Goal: Task Accomplishment & Management: Use online tool/utility

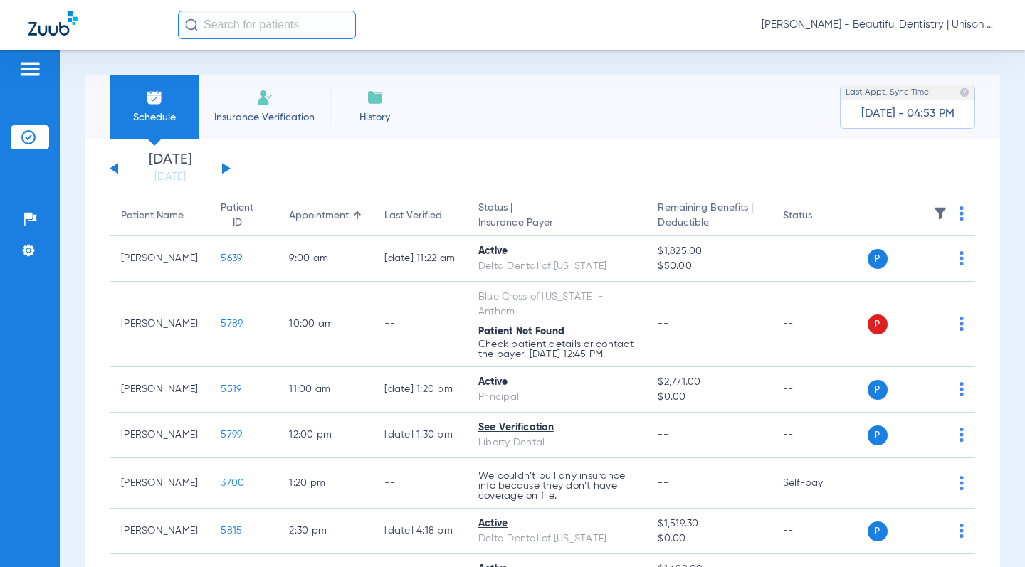
click at [223, 168] on button at bounding box center [226, 168] width 9 height 11
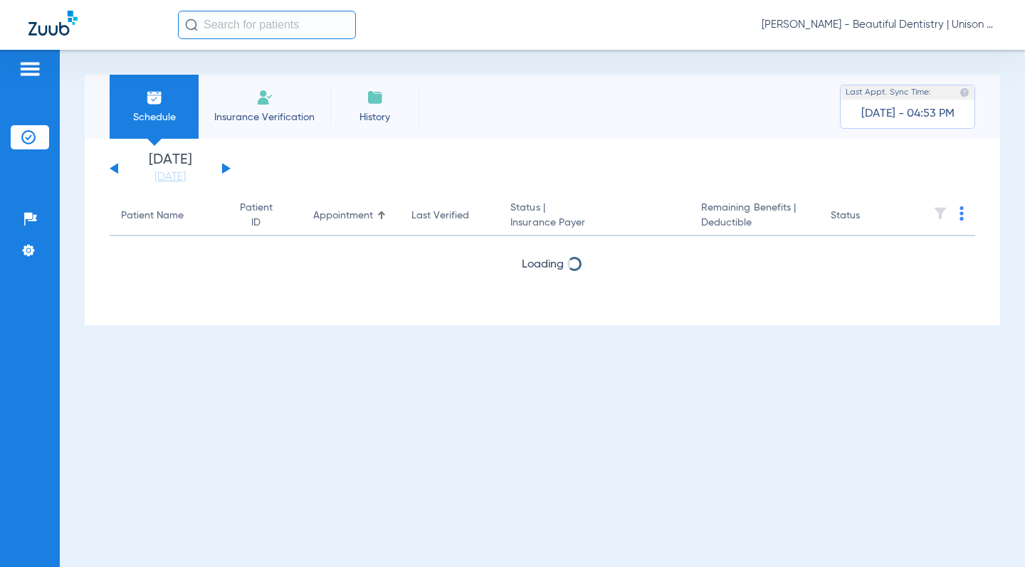
click at [223, 168] on button at bounding box center [226, 168] width 9 height 11
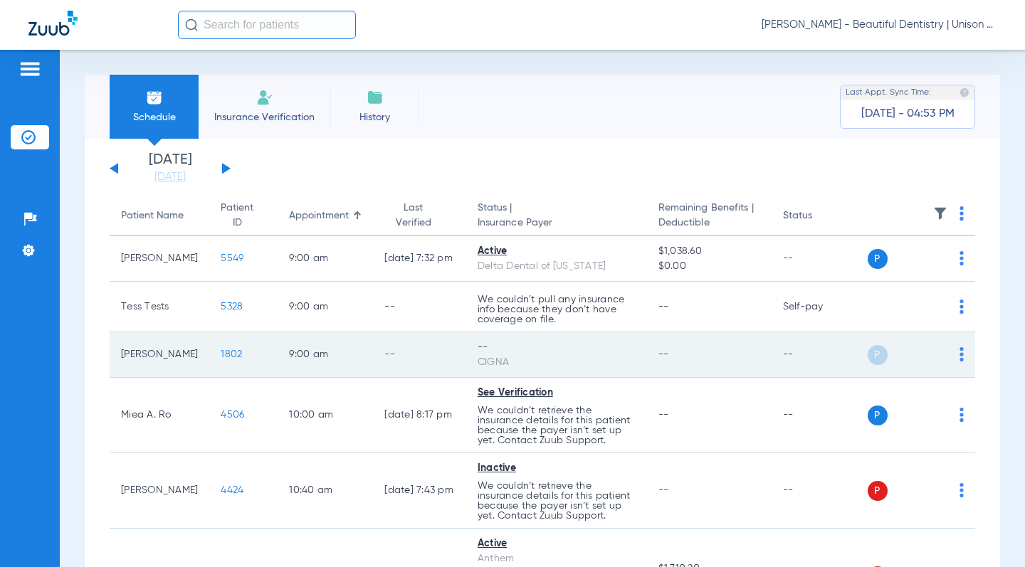
click at [946, 348] on div "P S" at bounding box center [916, 355] width 97 height 20
click at [960, 351] on img at bounding box center [962, 354] width 4 height 14
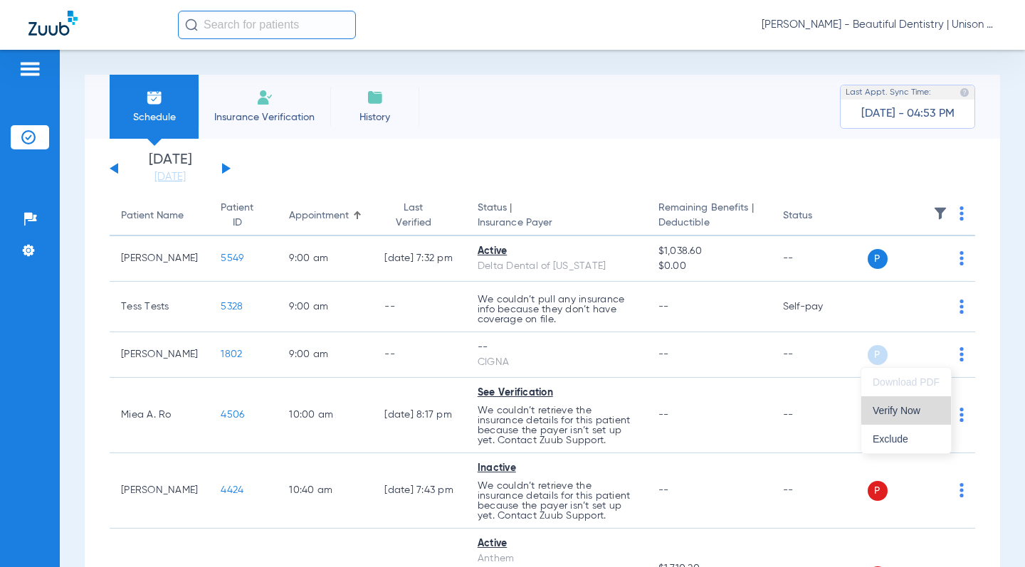
click at [912, 409] on span "Verify Now" at bounding box center [906, 411] width 67 height 10
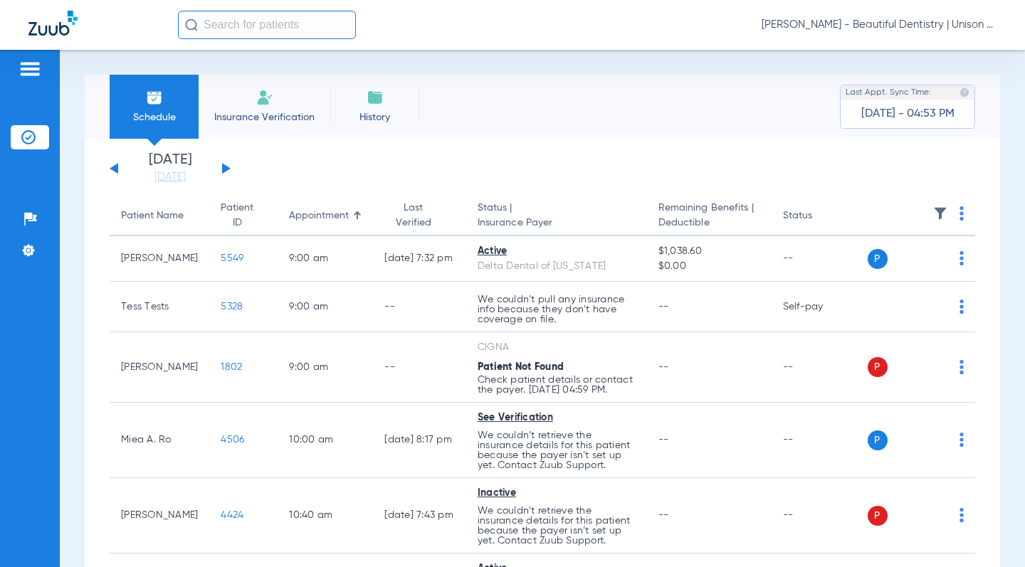
click at [117, 174] on div "[DATE] [DATE] [DATE] [DATE] [DATE] [DATE] [DATE] [DATE] [DATE] [DATE] [DATE] [D…" at bounding box center [170, 168] width 121 height 31
click at [117, 172] on button at bounding box center [114, 168] width 9 height 11
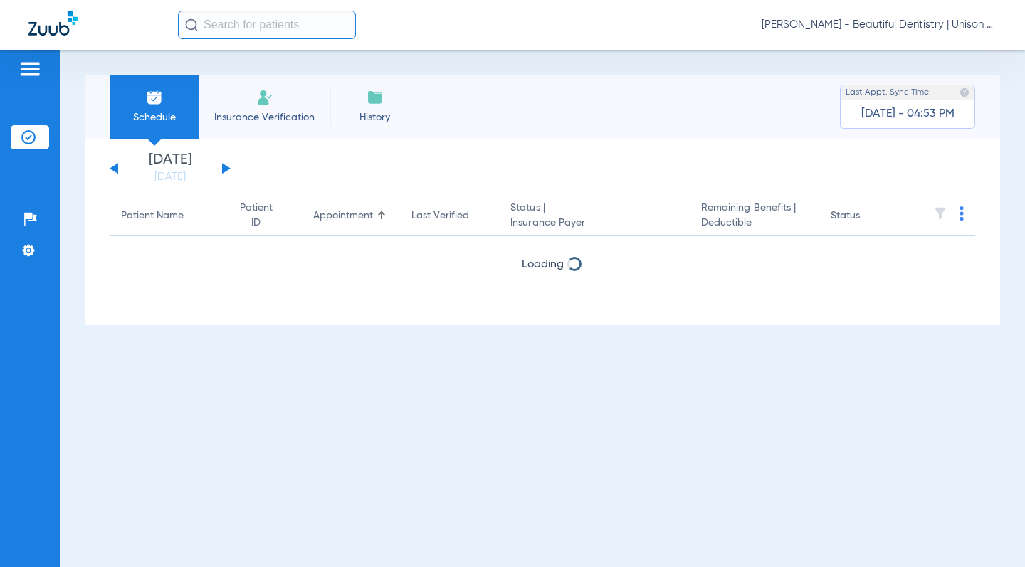
click at [116, 172] on button at bounding box center [114, 168] width 9 height 11
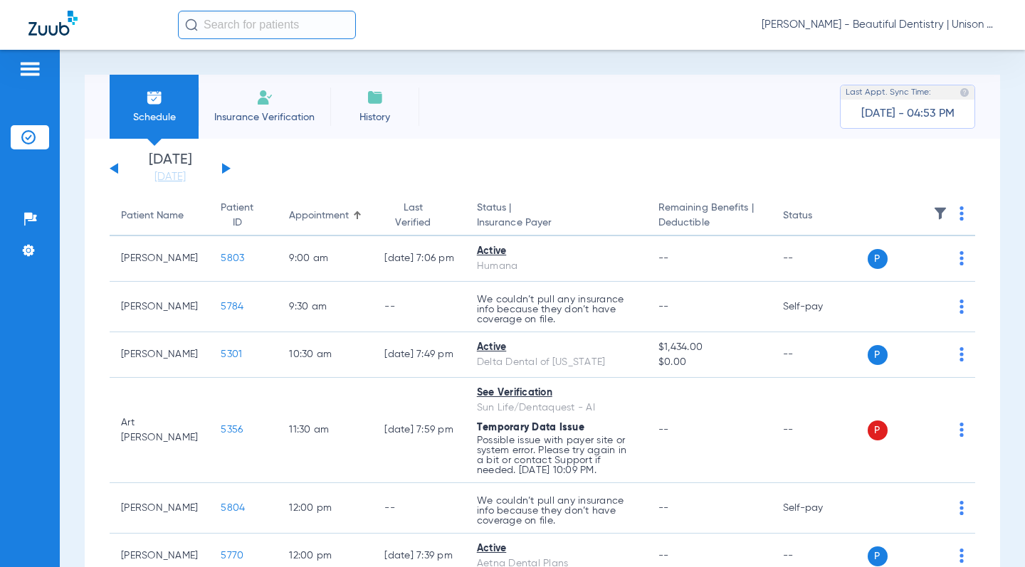
click at [116, 172] on button at bounding box center [114, 168] width 9 height 11
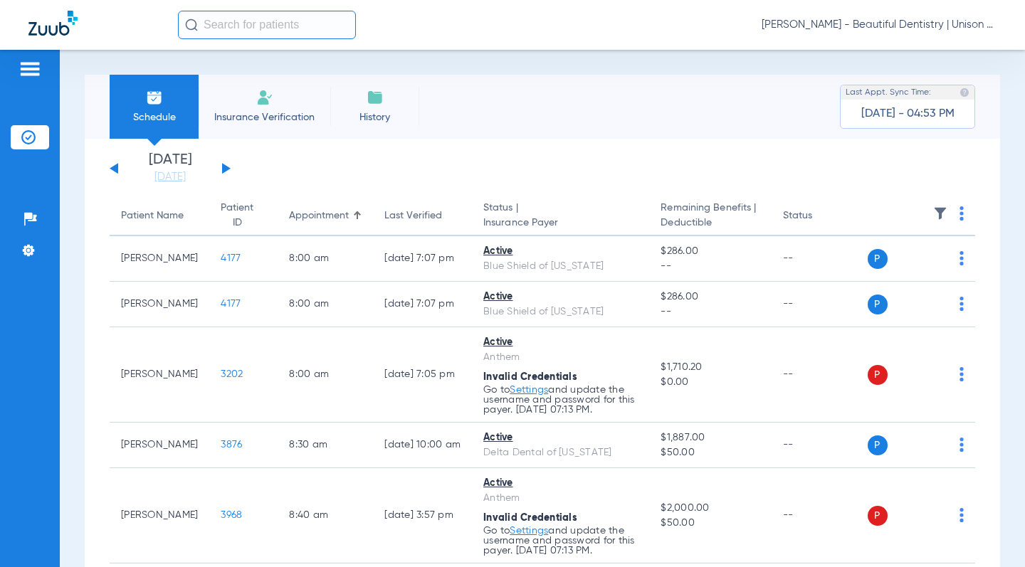
click at [116, 172] on button at bounding box center [114, 168] width 9 height 11
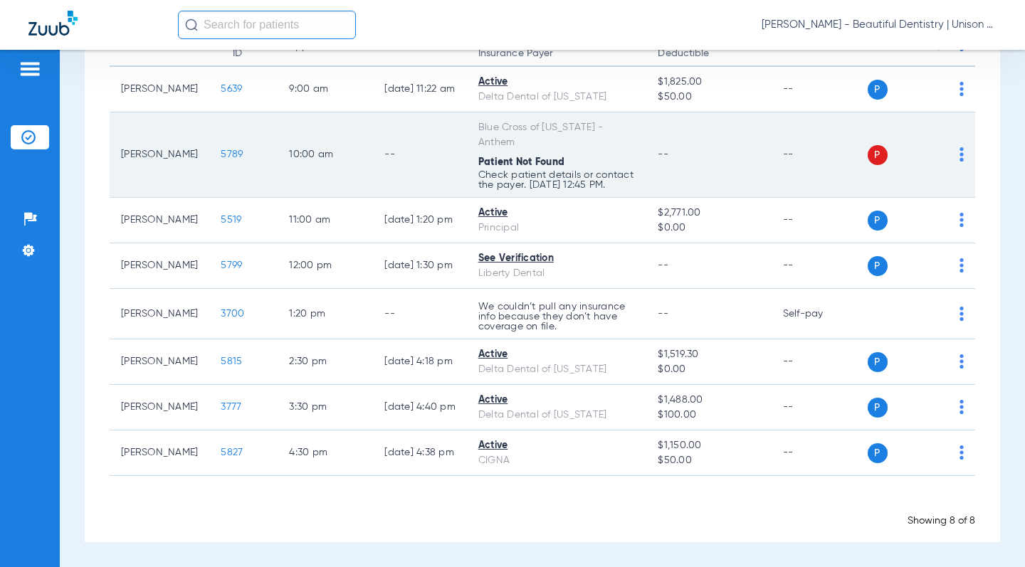
scroll to position [179, 0]
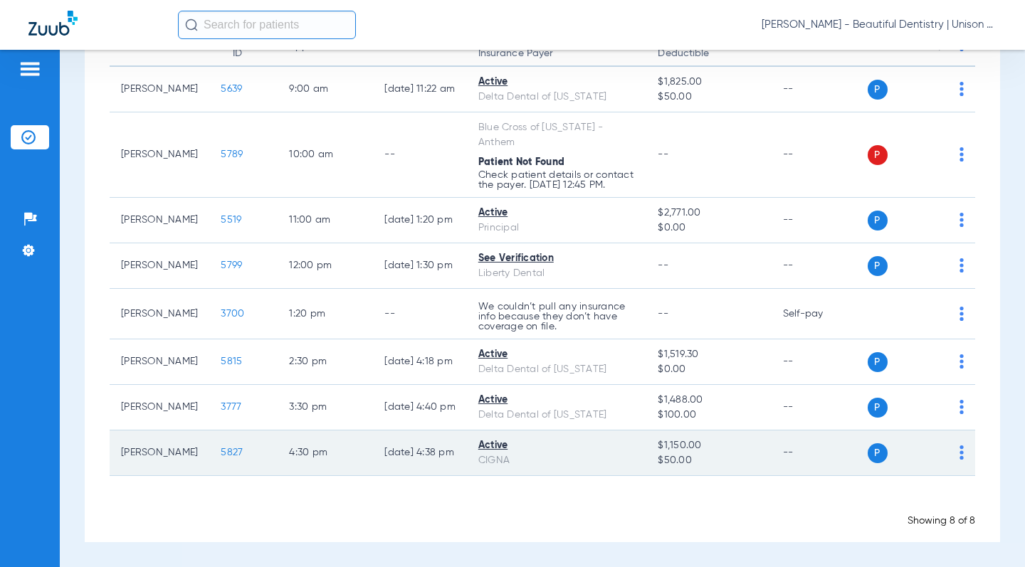
click at [221, 450] on span "5827" at bounding box center [232, 453] width 22 height 10
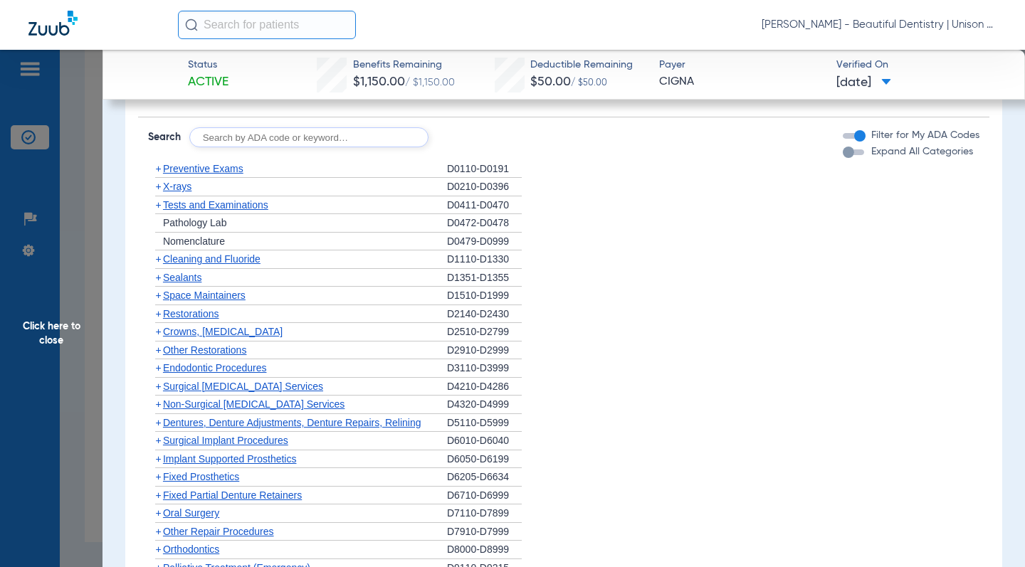
scroll to position [783, 0]
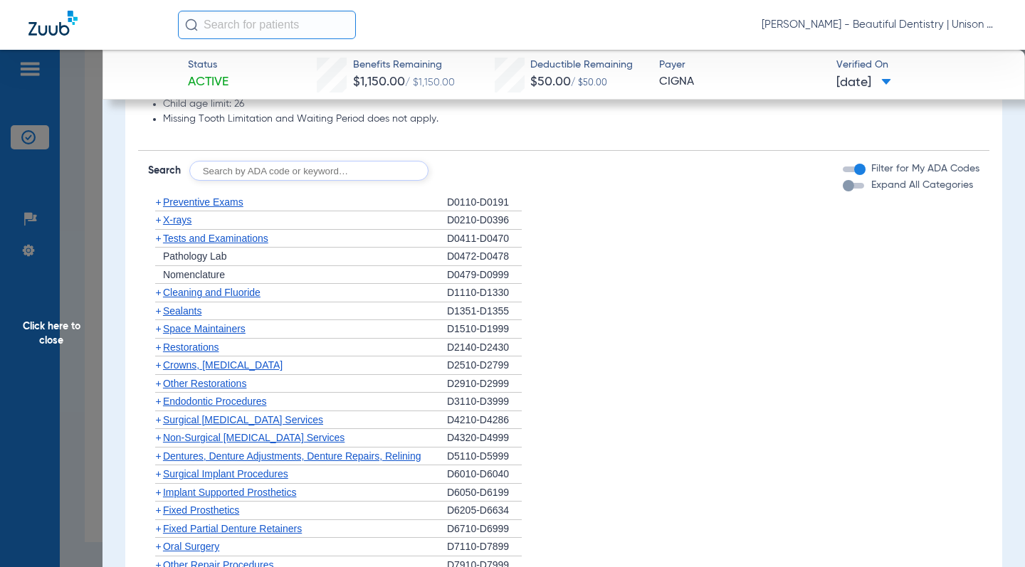
click at [158, 226] on span "+" at bounding box center [158, 219] width 6 height 11
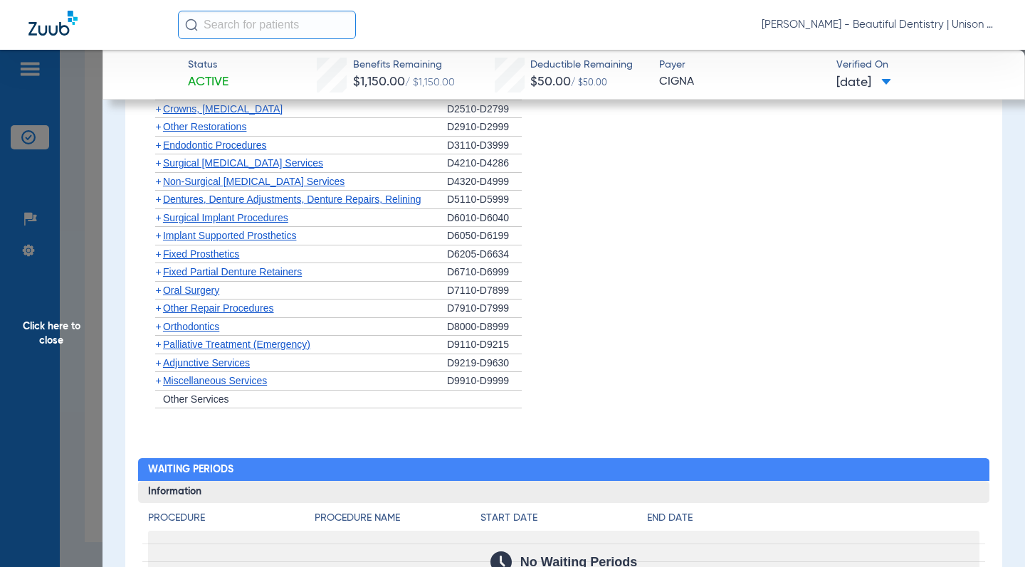
scroll to position [1353, 0]
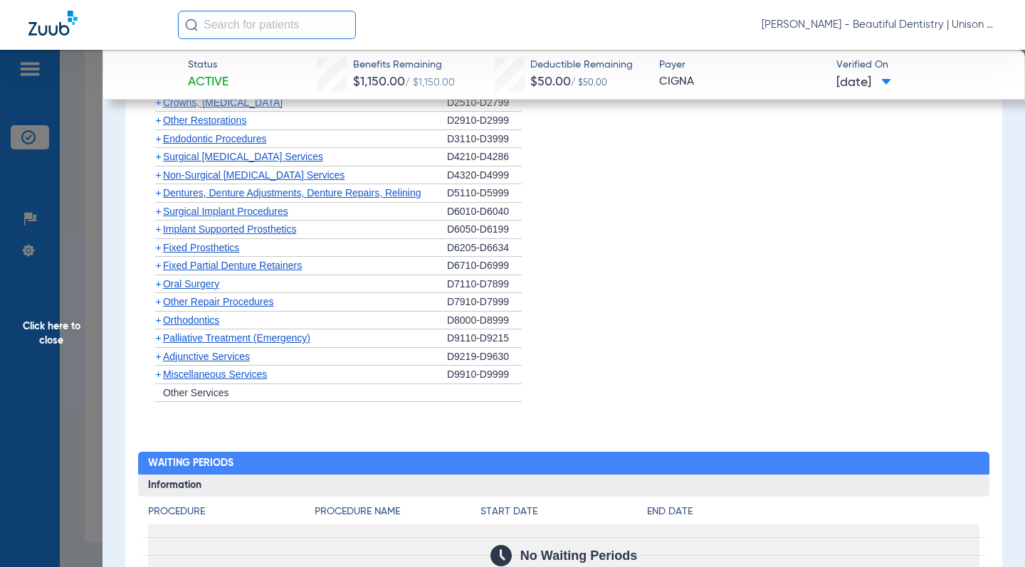
click at [157, 308] on span "+" at bounding box center [158, 301] width 6 height 11
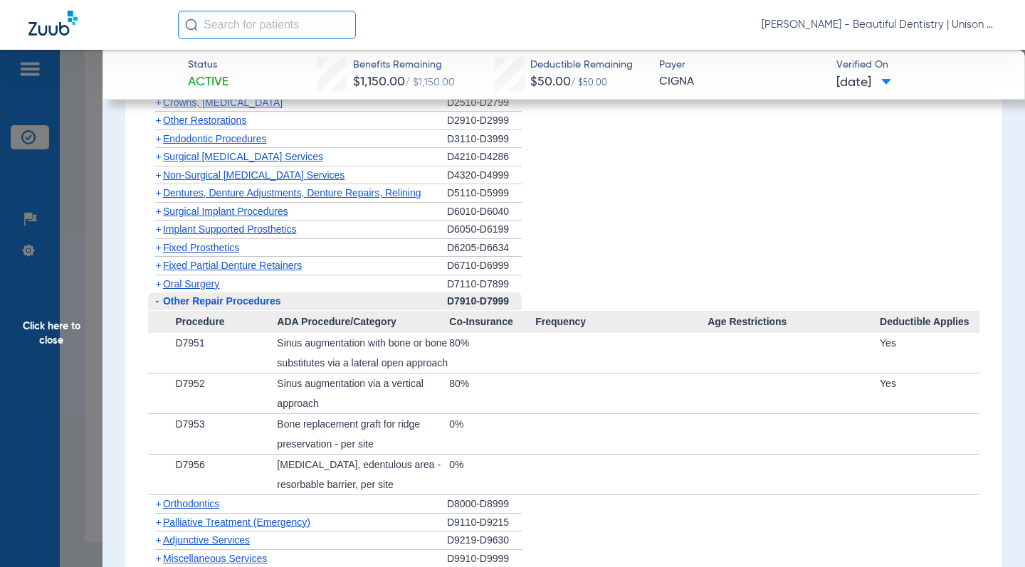
scroll to position [1424, 0]
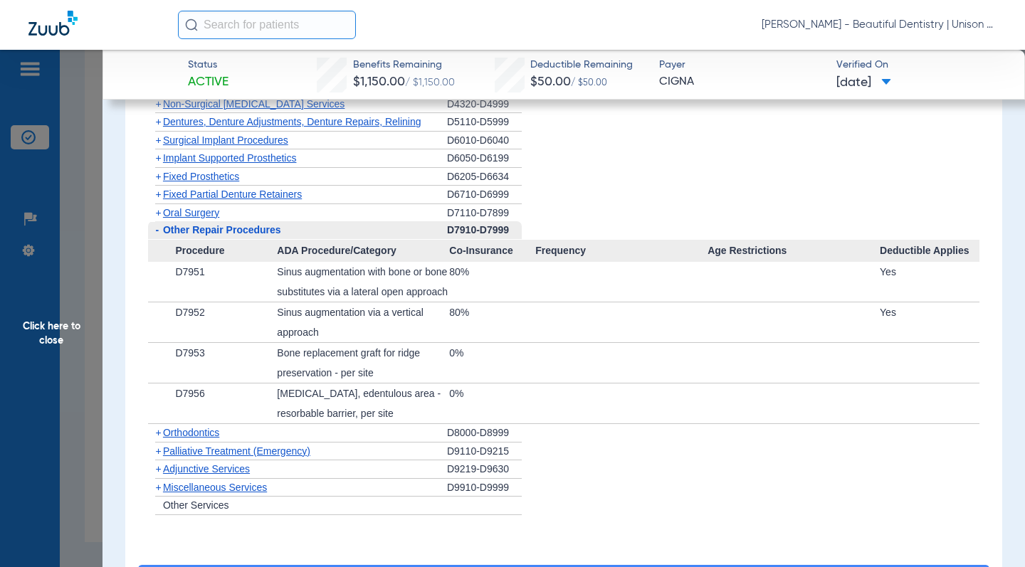
click at [158, 164] on span "+" at bounding box center [158, 157] width 6 height 11
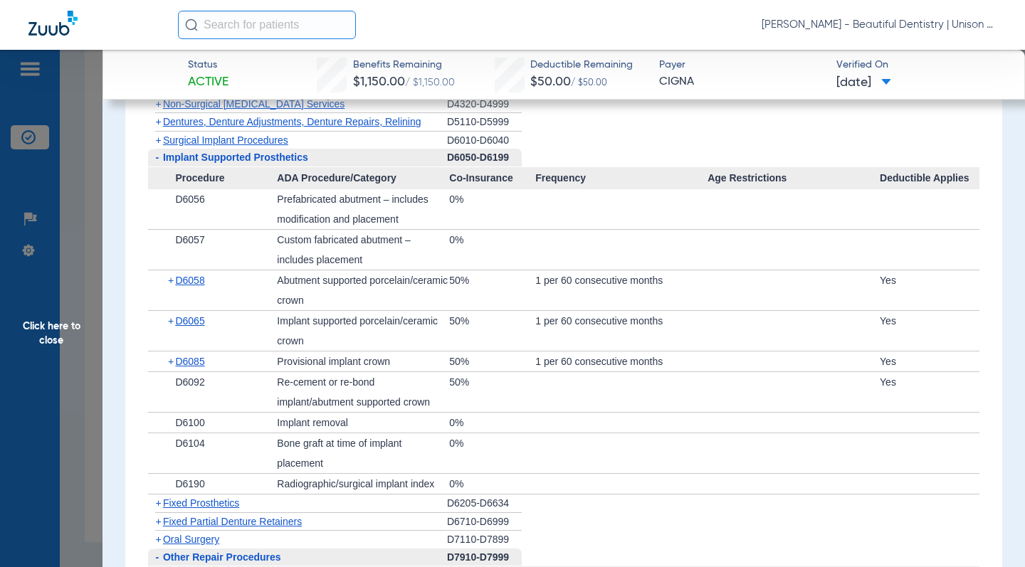
click at [157, 146] on span "+" at bounding box center [158, 140] width 6 height 11
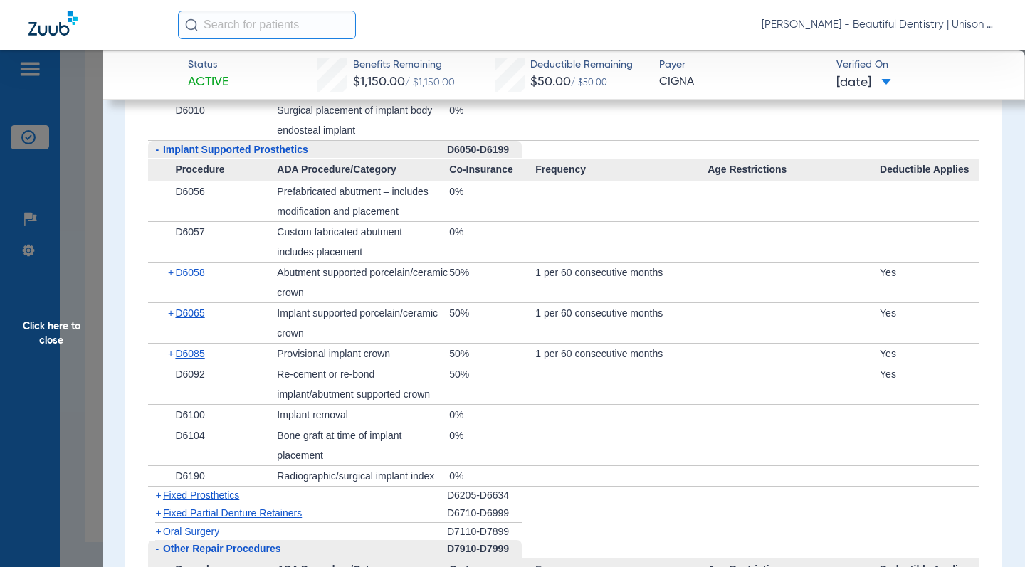
scroll to position [1495, 0]
click at [144, 295] on app-category-list "+ Preventive Exams D0110-D0191 - X-rays D0210-D0396 Procedure ADA Procedure/Cat…" at bounding box center [563, 158] width 851 height 1352
click at [138, 313] on app-category-list "+ Preventive Exams D0110-D0191 - X-rays D0210-D0396 Procedure ADA Procedure/Cat…" at bounding box center [563, 158] width 851 height 1352
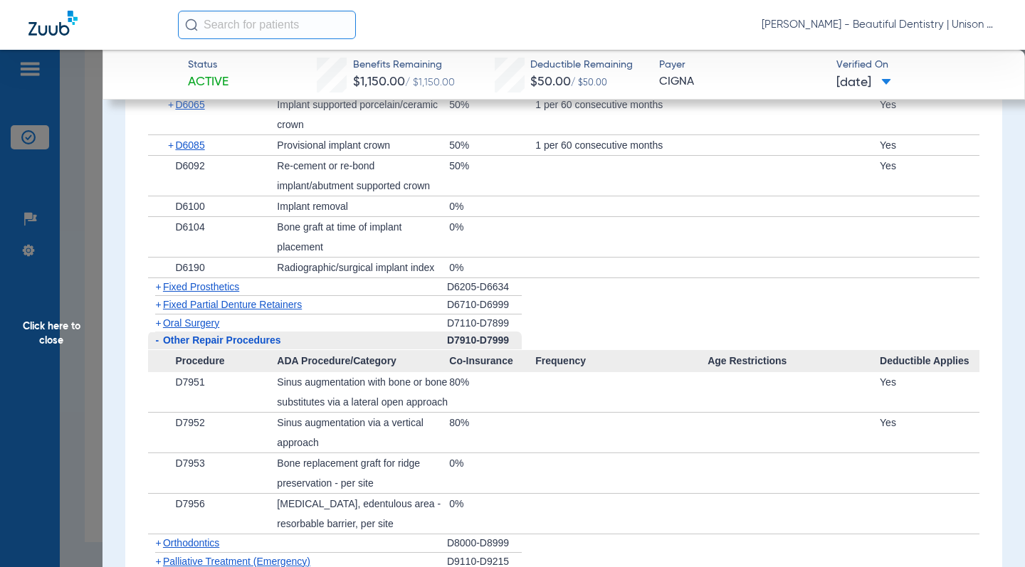
scroll to position [1709, 0]
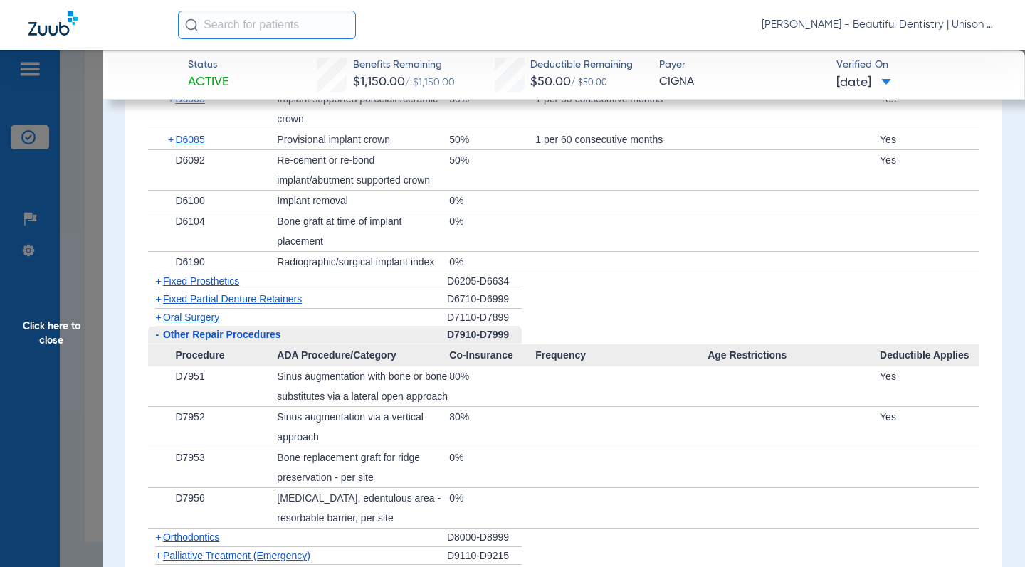
click at [155, 323] on span "+" at bounding box center [158, 317] width 6 height 11
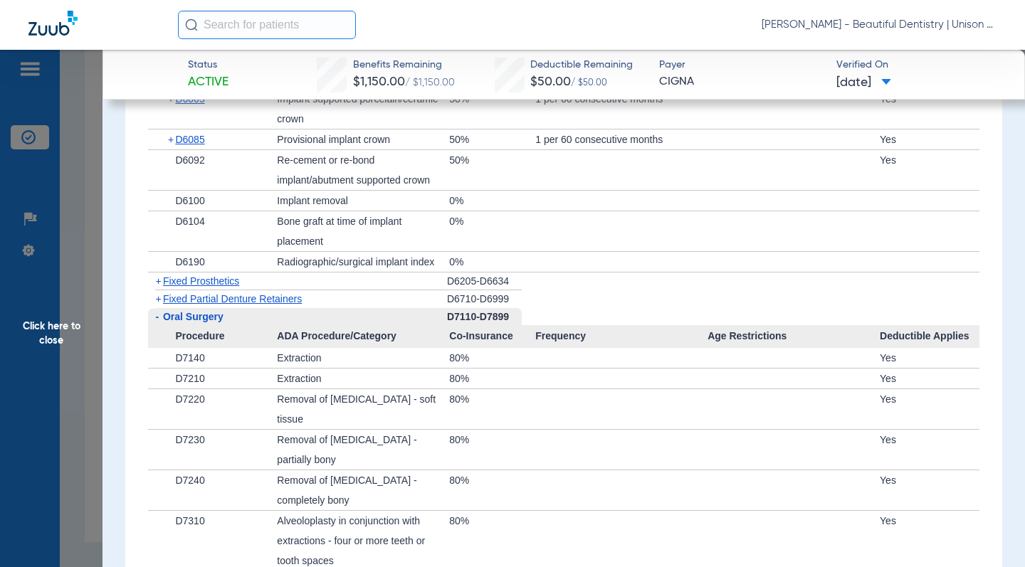
click at [132, 348] on div "Procedure Benefits Disclaimers Student age limit: 26 Child age limit: 26 Missin…" at bounding box center [563, 195] width 876 height 2206
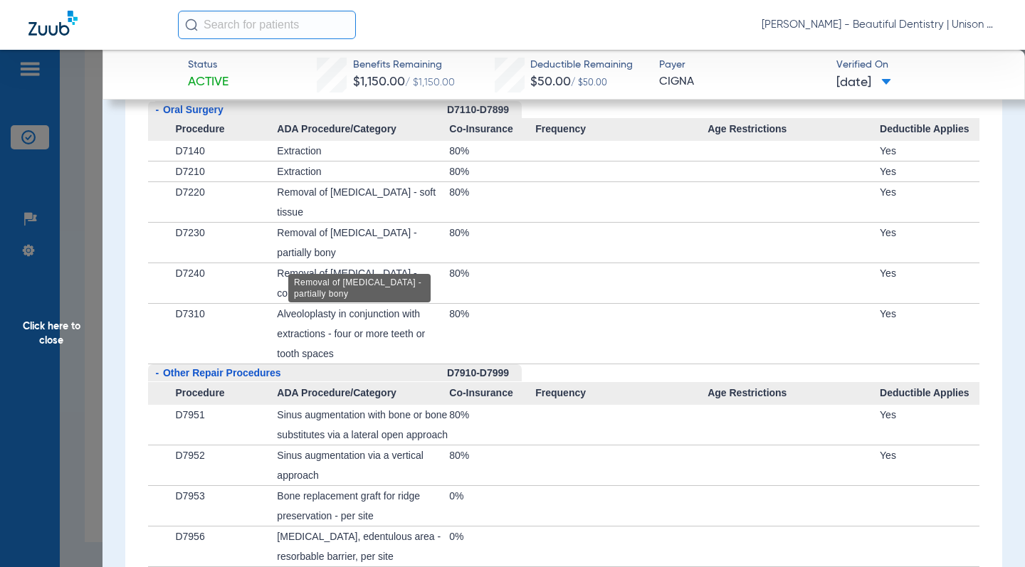
scroll to position [1922, 0]
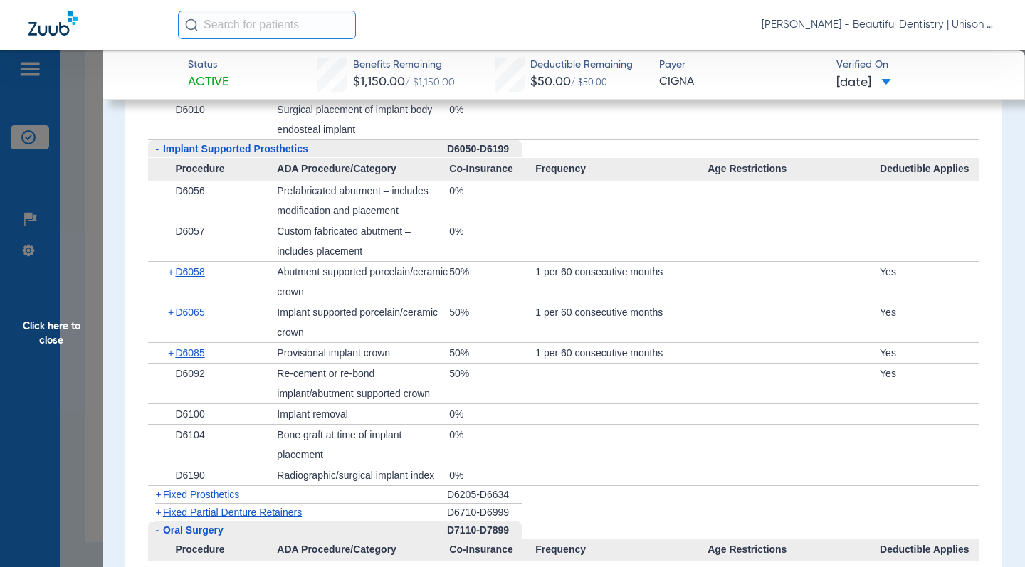
scroll to position [1353, 0]
